Goal: Information Seeking & Learning: Learn about a topic

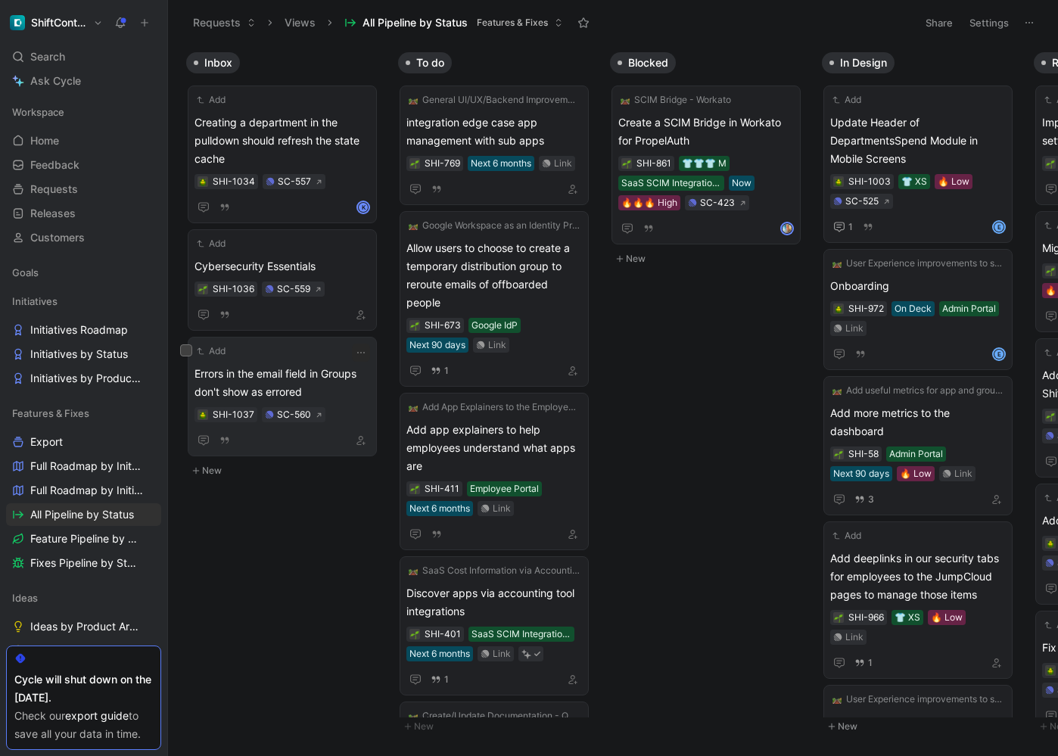
click at [309, 370] on span "Errors in the email field in Groups don't show as errored" at bounding box center [282, 383] width 176 height 36
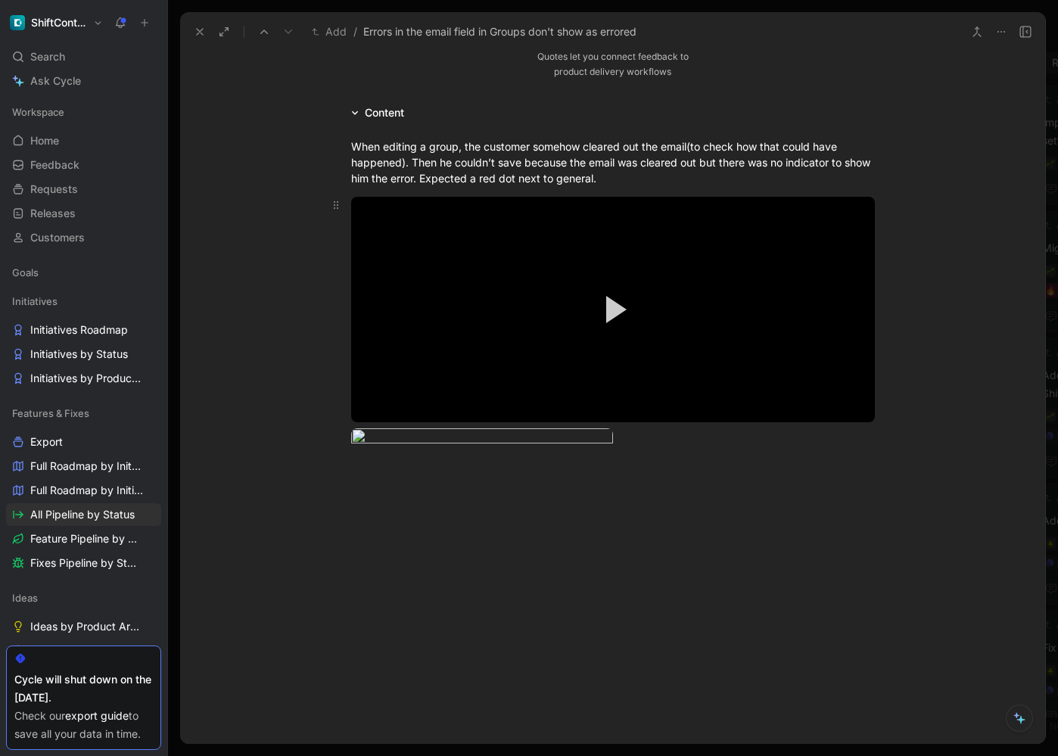
scroll to position [335, 0]
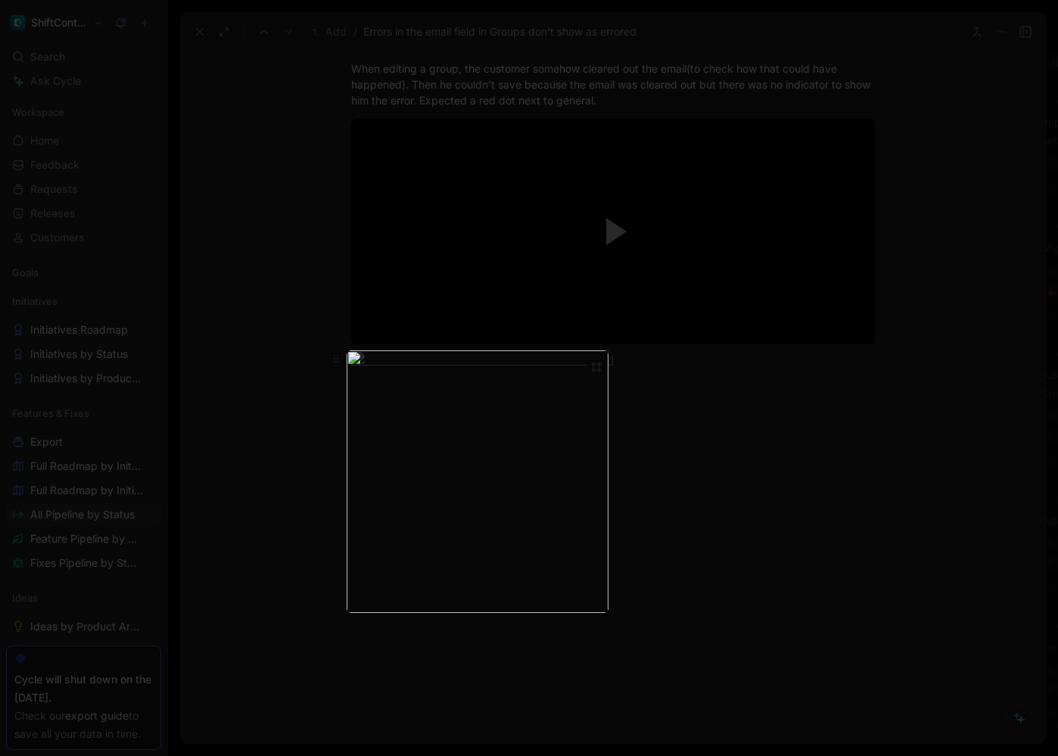
click at [443, 493] on body "ShiftControl Search ⌘ K Ask Cycle Workspace Home G then H Feedback G then F Req…" at bounding box center [529, 378] width 1058 height 756
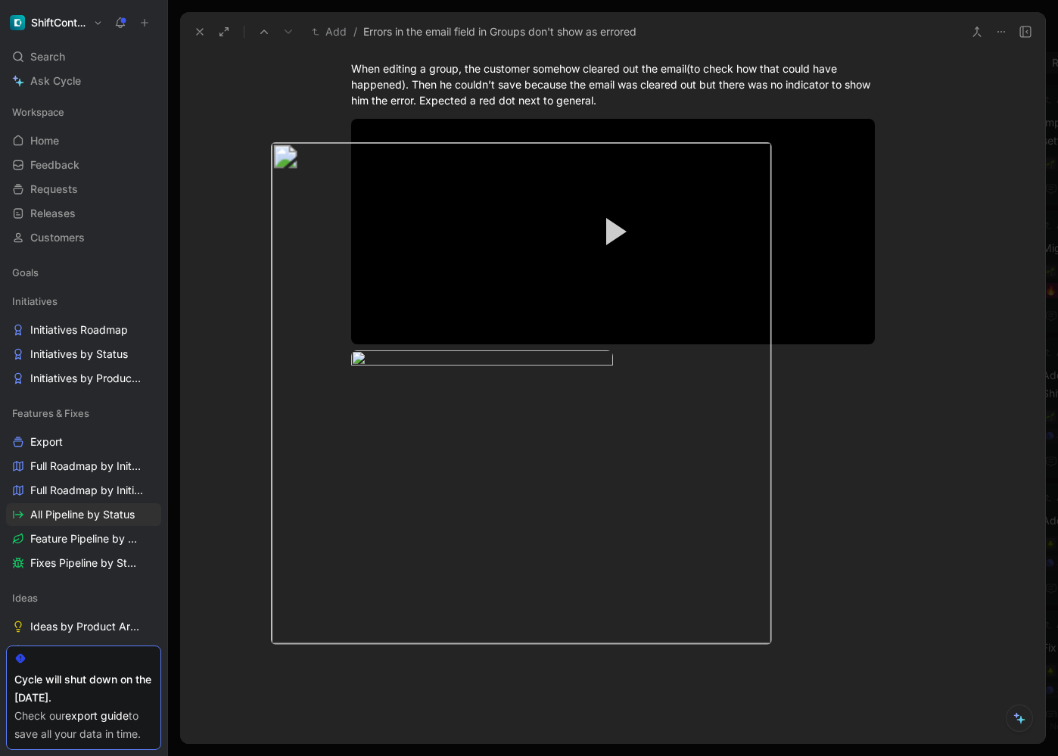
click at [602, 755] on div at bounding box center [529, 756] width 1058 height 0
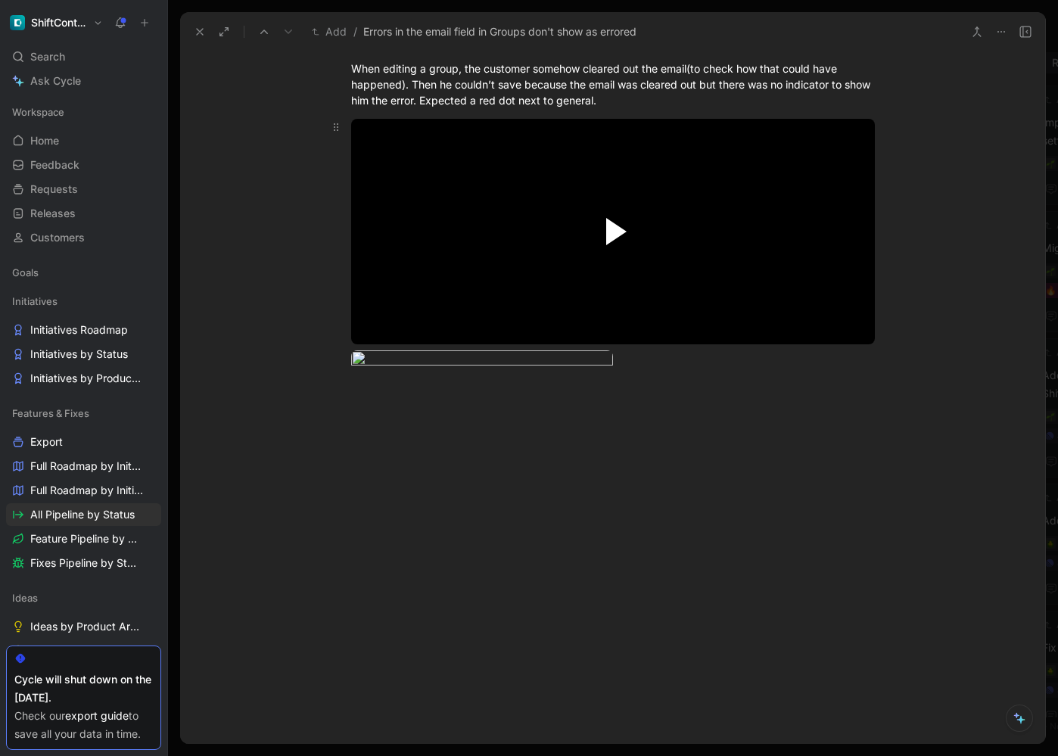
click at [611, 227] on span "Video Player" at bounding box center [616, 231] width 20 height 27
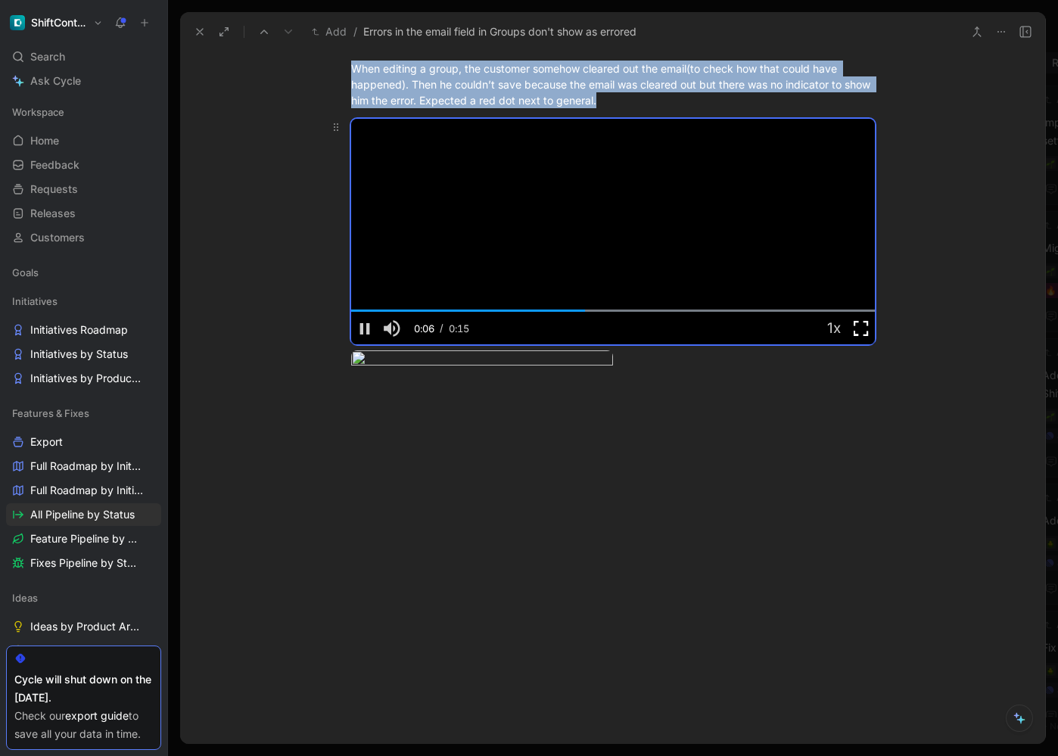
click at [855, 328] on span "Video Player" at bounding box center [860, 328] width 27 height 0
click at [202, 27] on icon at bounding box center [200, 32] width 12 height 12
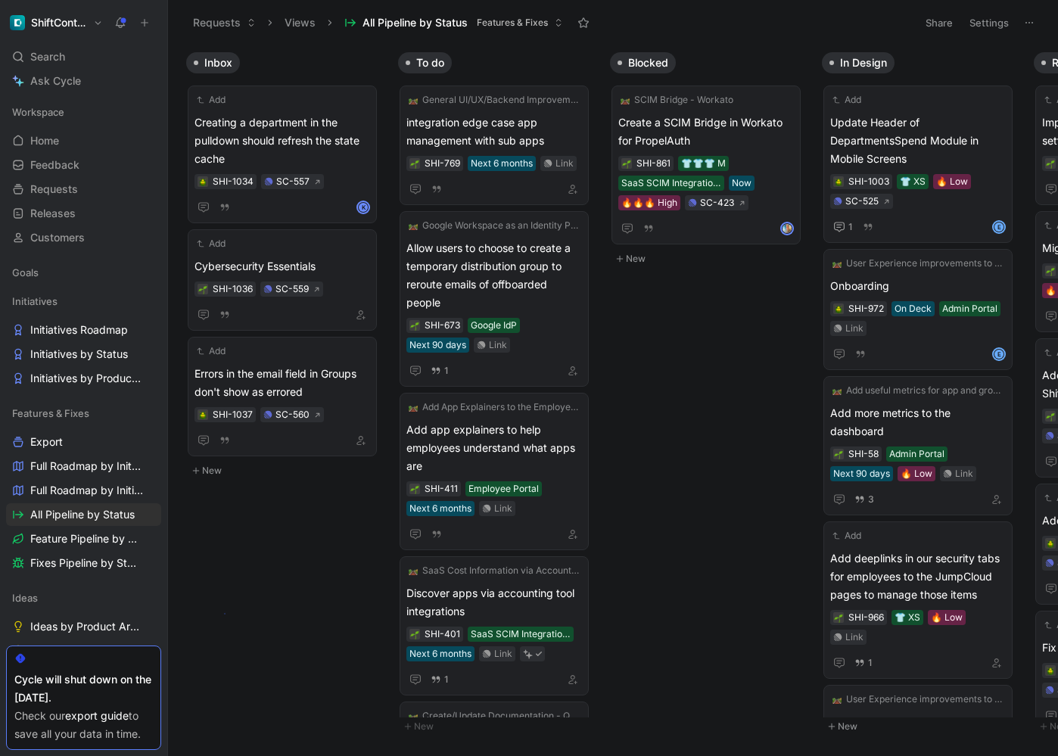
click at [224, 613] on body "ShiftControl Search ⌘ K Ask Cycle Workspace Home G then H Feedback G then F Req…" at bounding box center [529, 378] width 1058 height 756
